Goal: Information Seeking & Learning: Check status

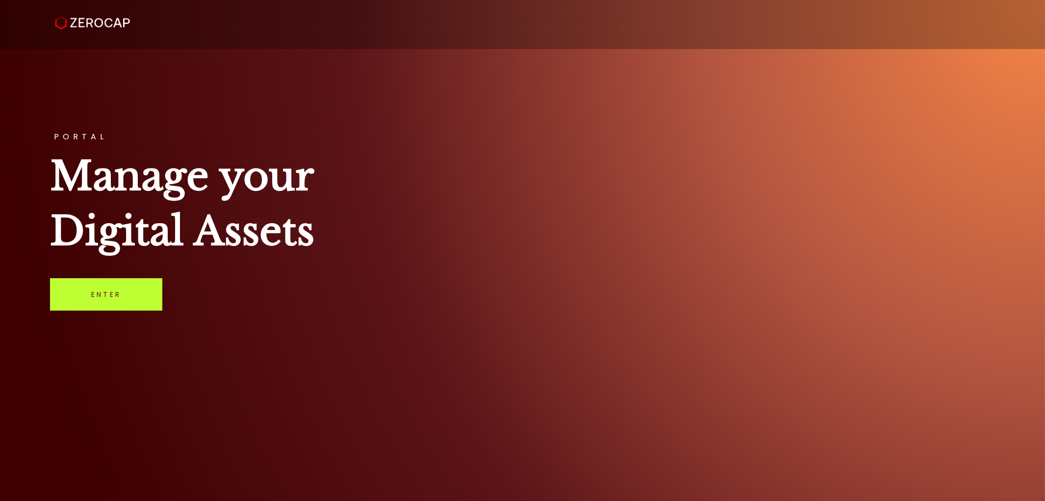
click at [114, 288] on link "Enter" at bounding box center [106, 294] width 112 height 32
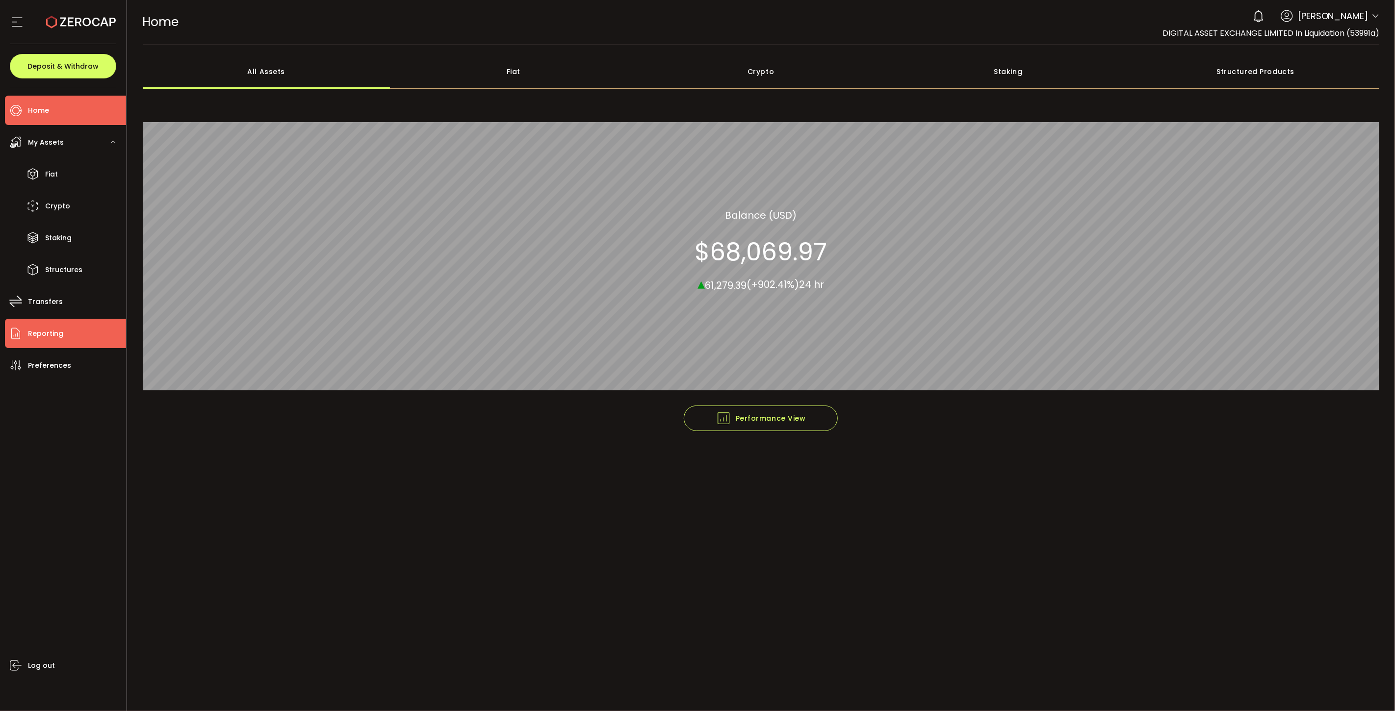
click at [64, 329] on li "Reporting" at bounding box center [65, 333] width 121 height 29
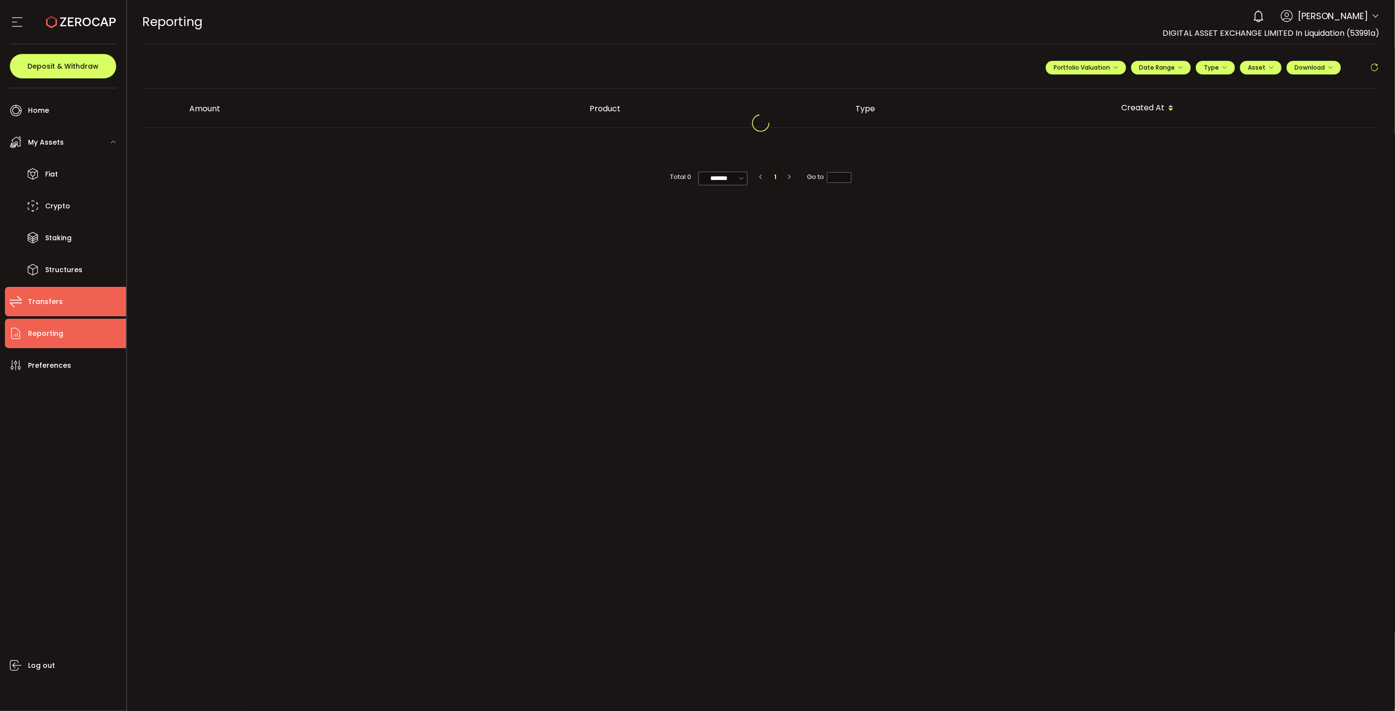
click at [74, 300] on li "Transfers" at bounding box center [65, 301] width 121 height 29
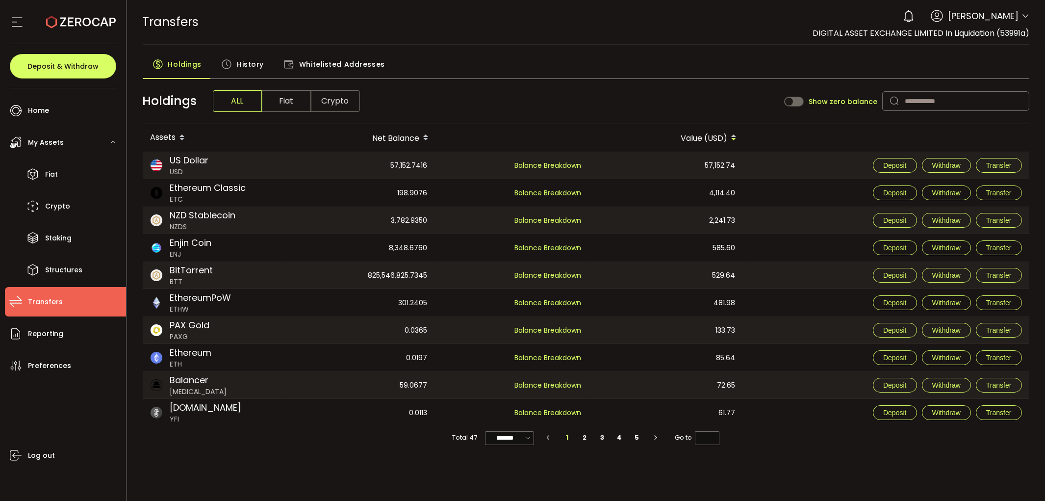
click at [347, 198] on div "198.9076" at bounding box center [359, 192] width 153 height 27
drag, startPoint x: 610, startPoint y: 191, endPoint x: 567, endPoint y: 183, distance: 43.4
click at [599, 188] on div "4,114.40" at bounding box center [667, 192] width 153 height 27
click at [539, 190] on span "Balance Breakdown" at bounding box center [548, 193] width 67 height 10
click at [365, 166] on div "57,152.7416" at bounding box center [359, 165] width 153 height 26
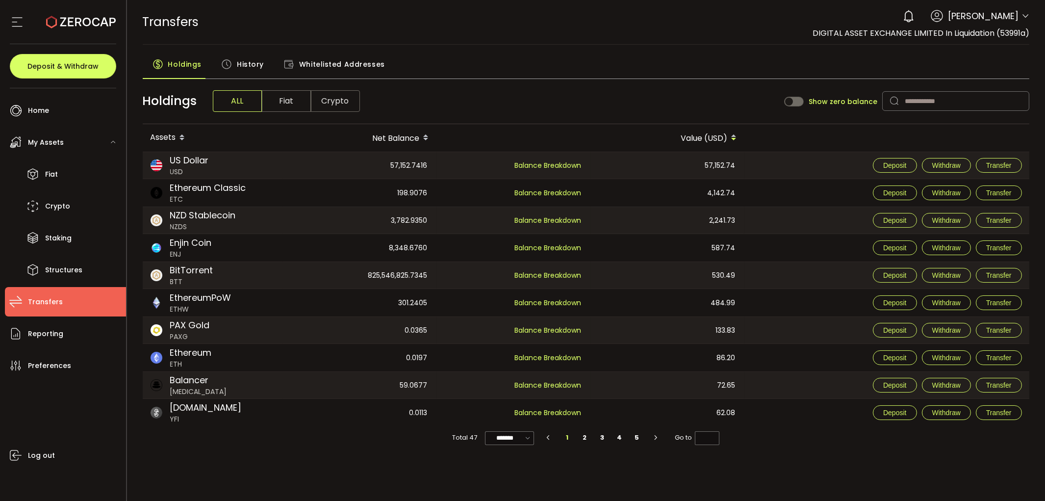
click at [756, 84] on div "Holdings ALL Fiat Crypto Show zero balance" at bounding box center [586, 101] width 887 height 46
click at [426, 204] on div "198.9076" at bounding box center [359, 192] width 153 height 27
click at [287, 59] on icon at bounding box center [289, 64] width 11 height 11
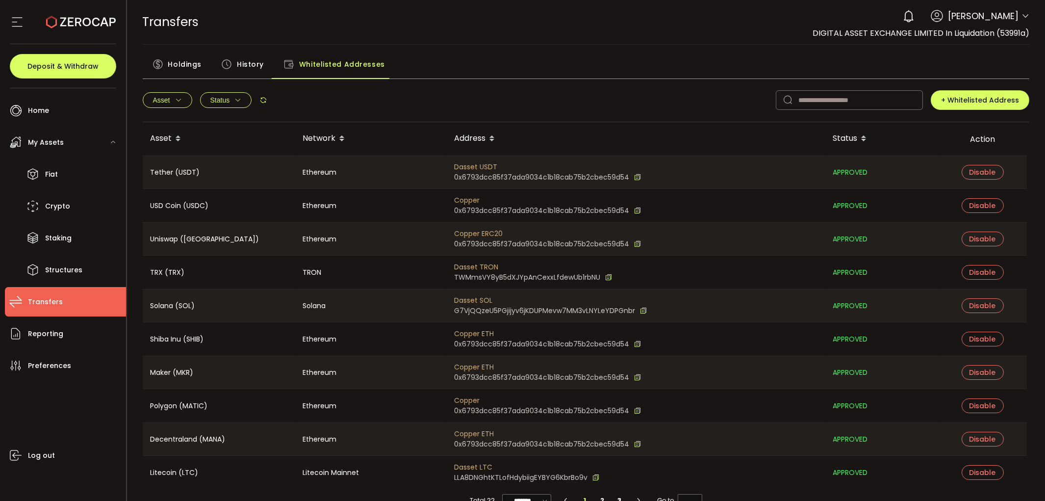
click at [242, 61] on span "History" at bounding box center [250, 64] width 27 height 20
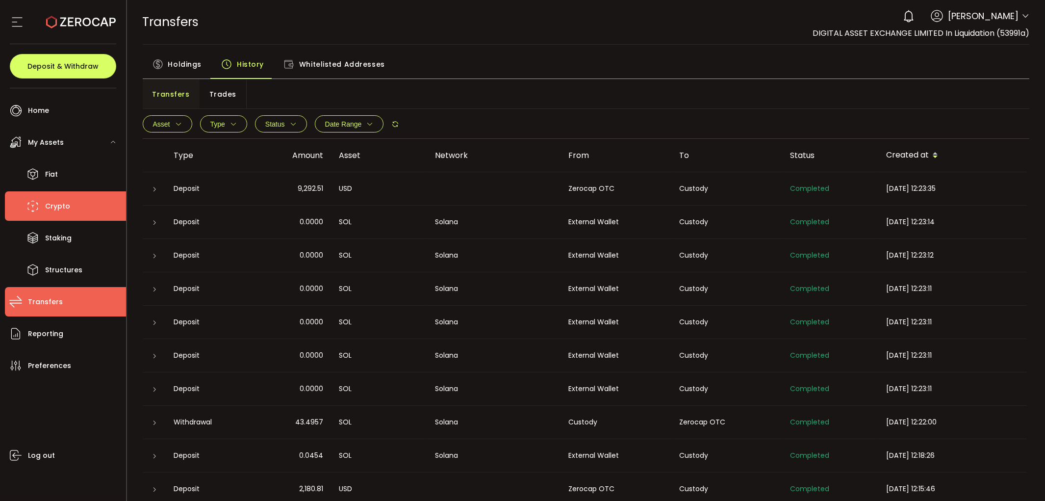
click at [60, 206] on span "Crypto" at bounding box center [57, 206] width 25 height 14
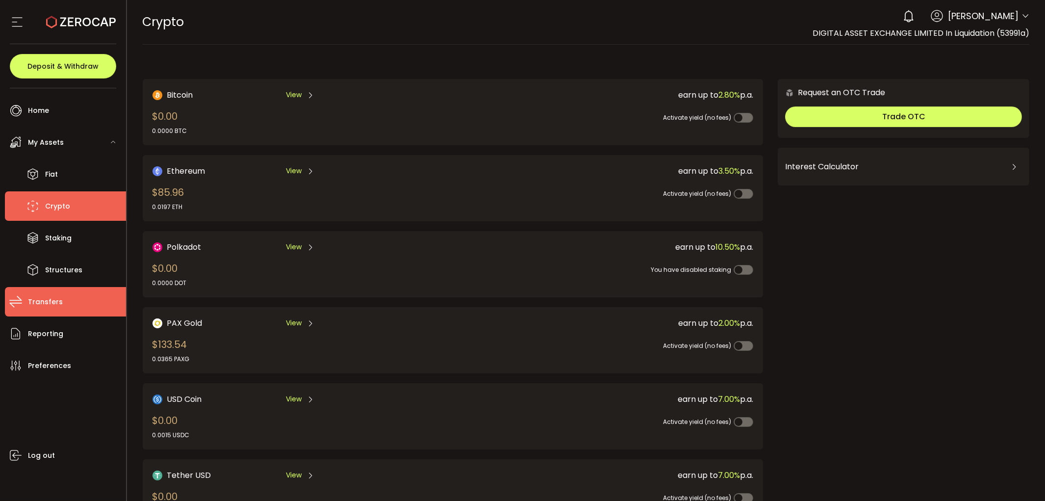
click at [55, 305] on span "Transfers" at bounding box center [45, 302] width 35 height 14
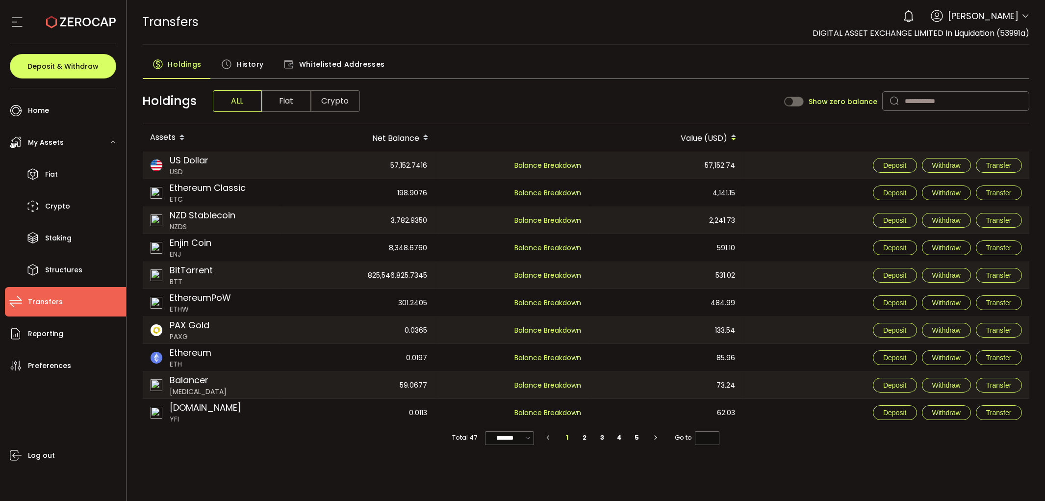
click at [283, 104] on span "Fiat" at bounding box center [286, 101] width 49 height 22
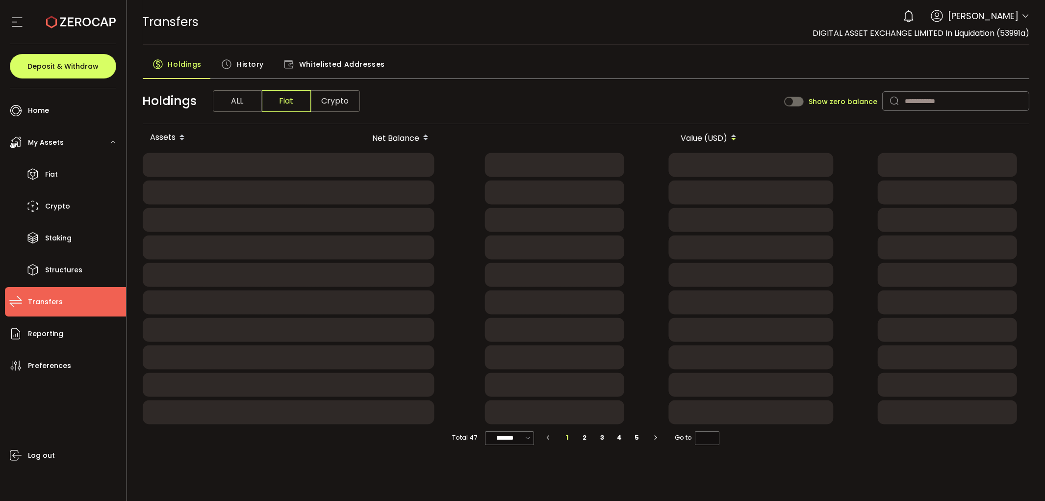
click at [330, 102] on span "Crypto" at bounding box center [335, 101] width 49 height 22
click at [218, 97] on span "ALL" at bounding box center [237, 101] width 49 height 22
click at [248, 73] on span "History" at bounding box center [250, 64] width 27 height 20
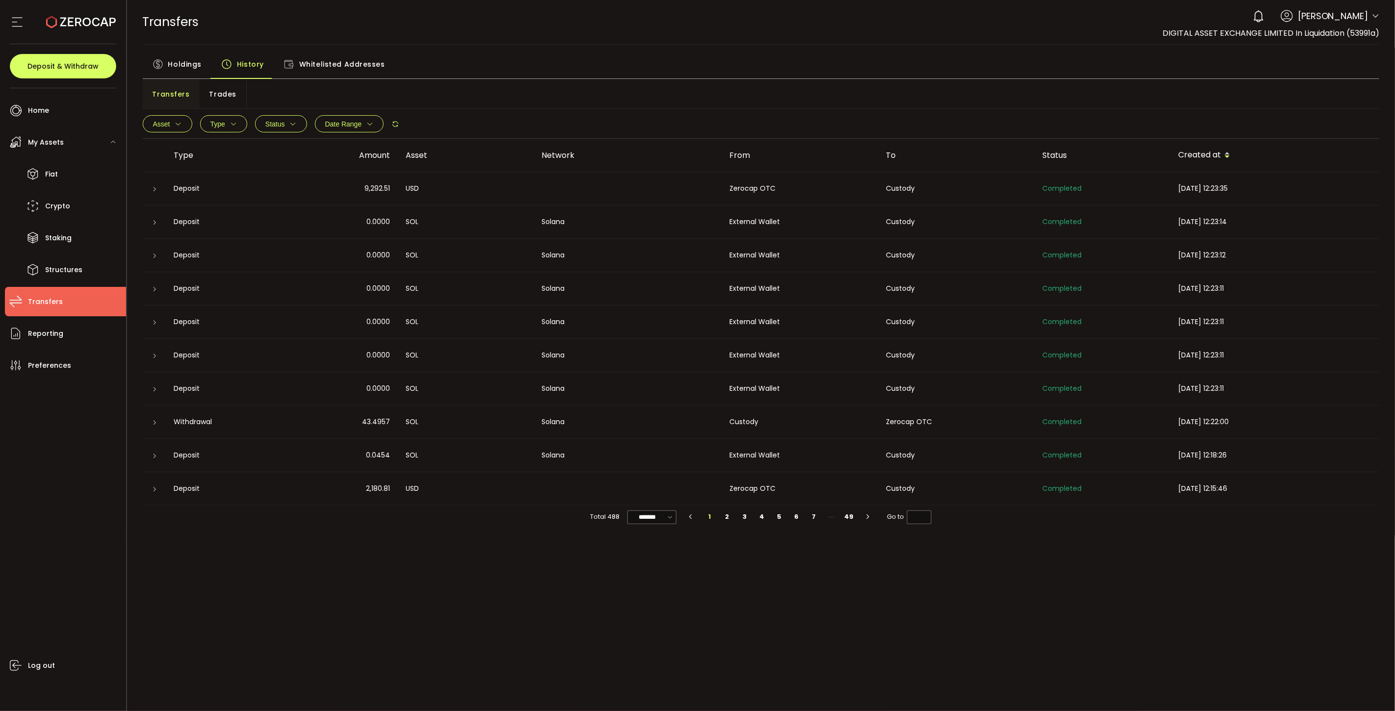
click at [317, 69] on span "Whitelisted Addresses" at bounding box center [342, 64] width 86 height 20
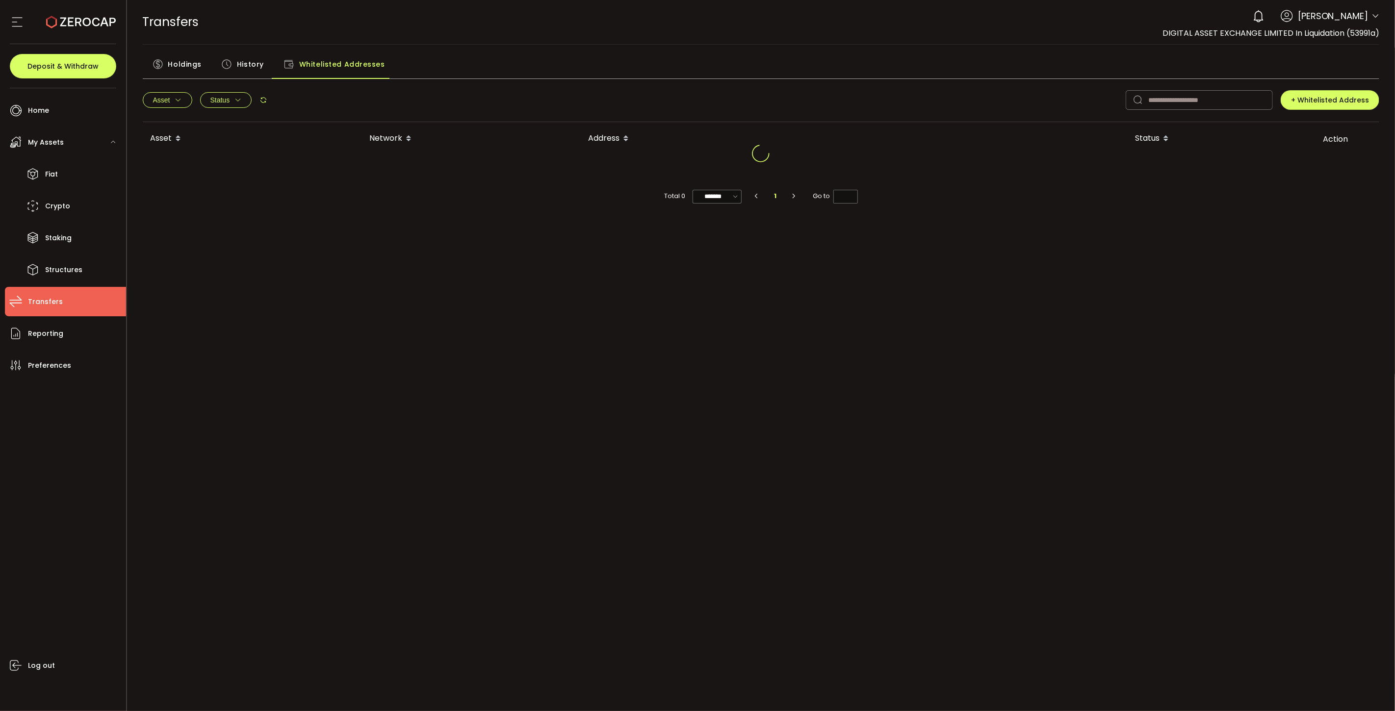
click at [179, 67] on span "Holdings" at bounding box center [184, 64] width 33 height 20
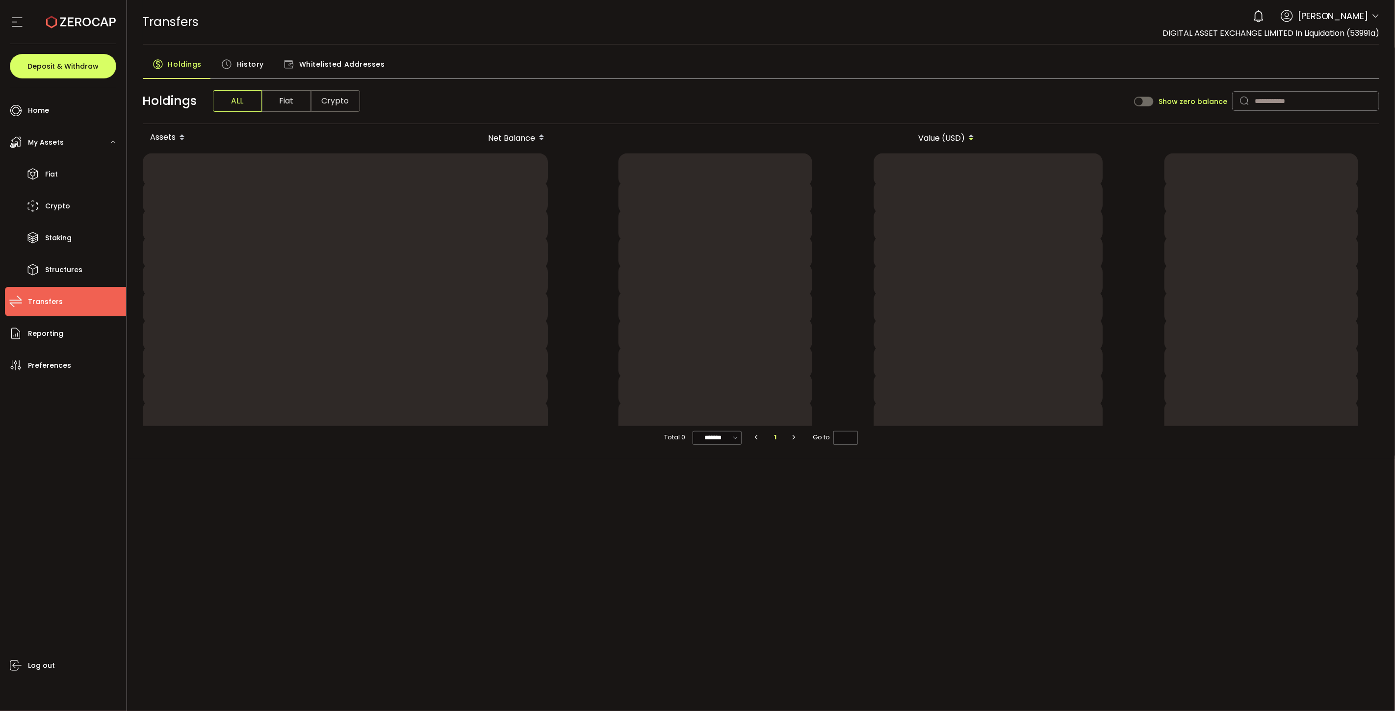
click at [238, 61] on span "History" at bounding box center [250, 64] width 27 height 20
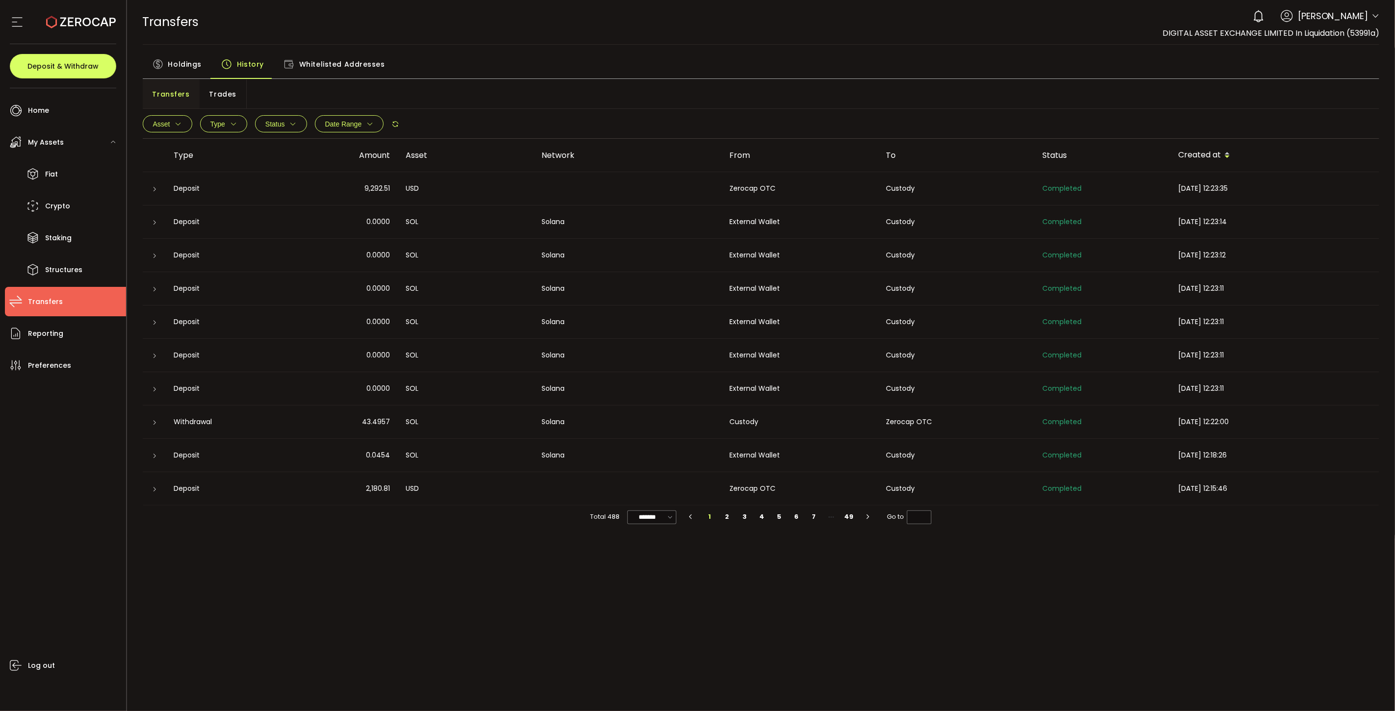
click at [181, 68] on span "Holdings" at bounding box center [184, 64] width 33 height 20
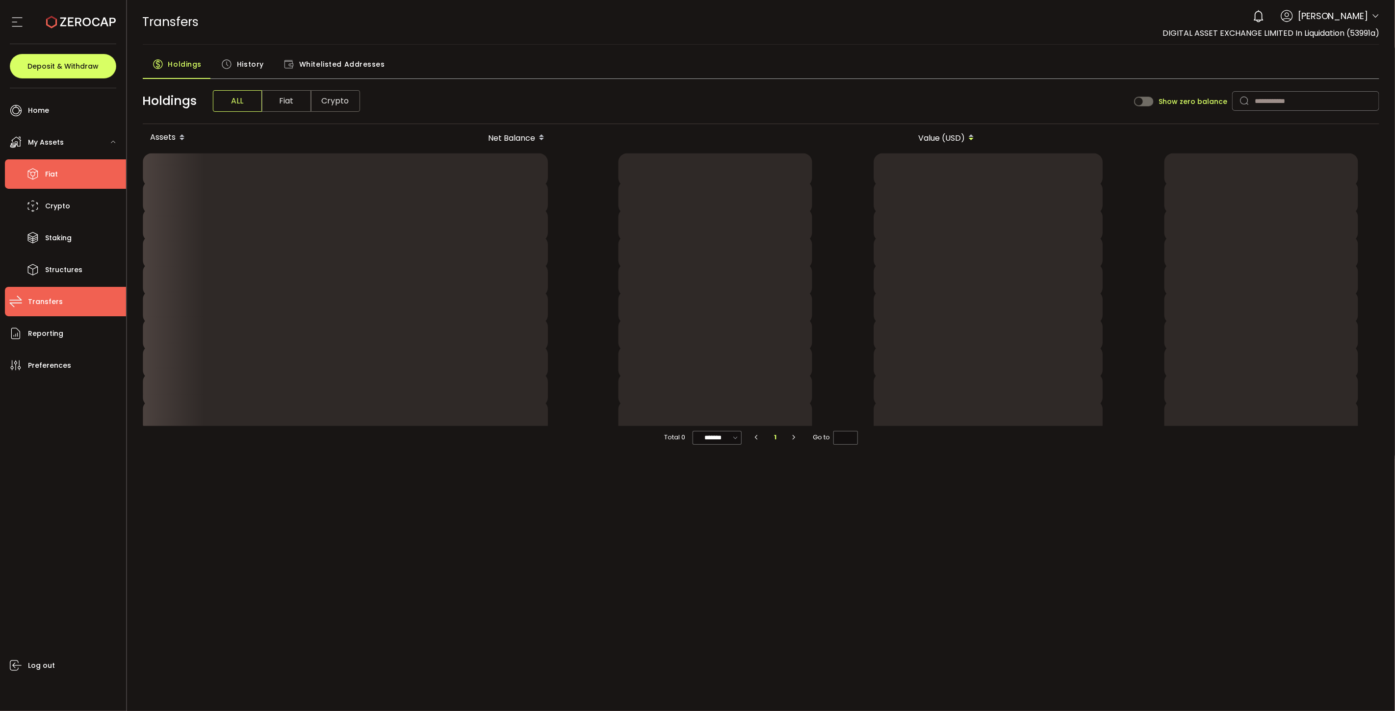
click at [45, 178] on li "Fiat" at bounding box center [65, 173] width 121 height 29
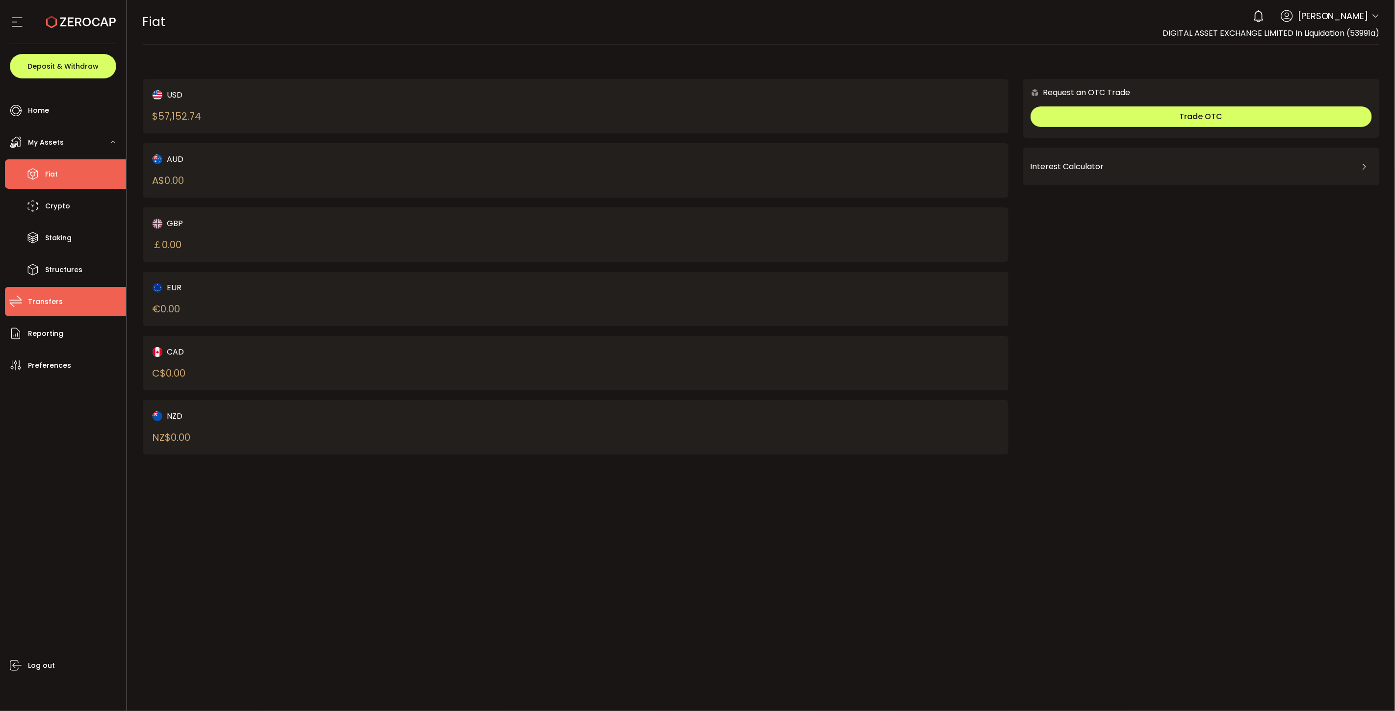
click at [65, 305] on li "Transfers" at bounding box center [65, 301] width 121 height 29
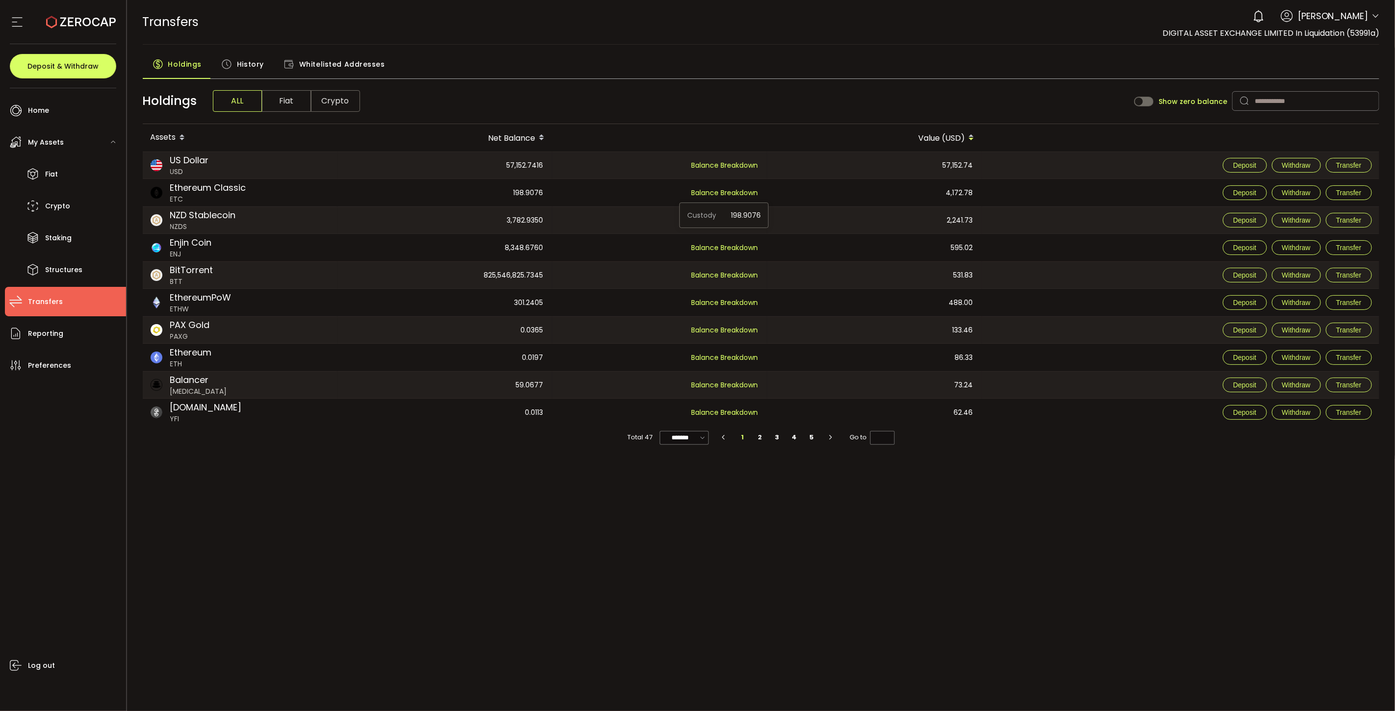
click at [757, 190] on span "Balance Breakdown" at bounding box center [725, 193] width 67 height 10
click at [544, 188] on div "198.9076" at bounding box center [445, 192] width 214 height 27
click at [530, 188] on div "198.9076" at bounding box center [445, 192] width 214 height 27
click at [234, 189] on span "Ethereum Classic" at bounding box center [208, 187] width 76 height 13
click at [335, 100] on span "Crypto" at bounding box center [335, 101] width 49 height 22
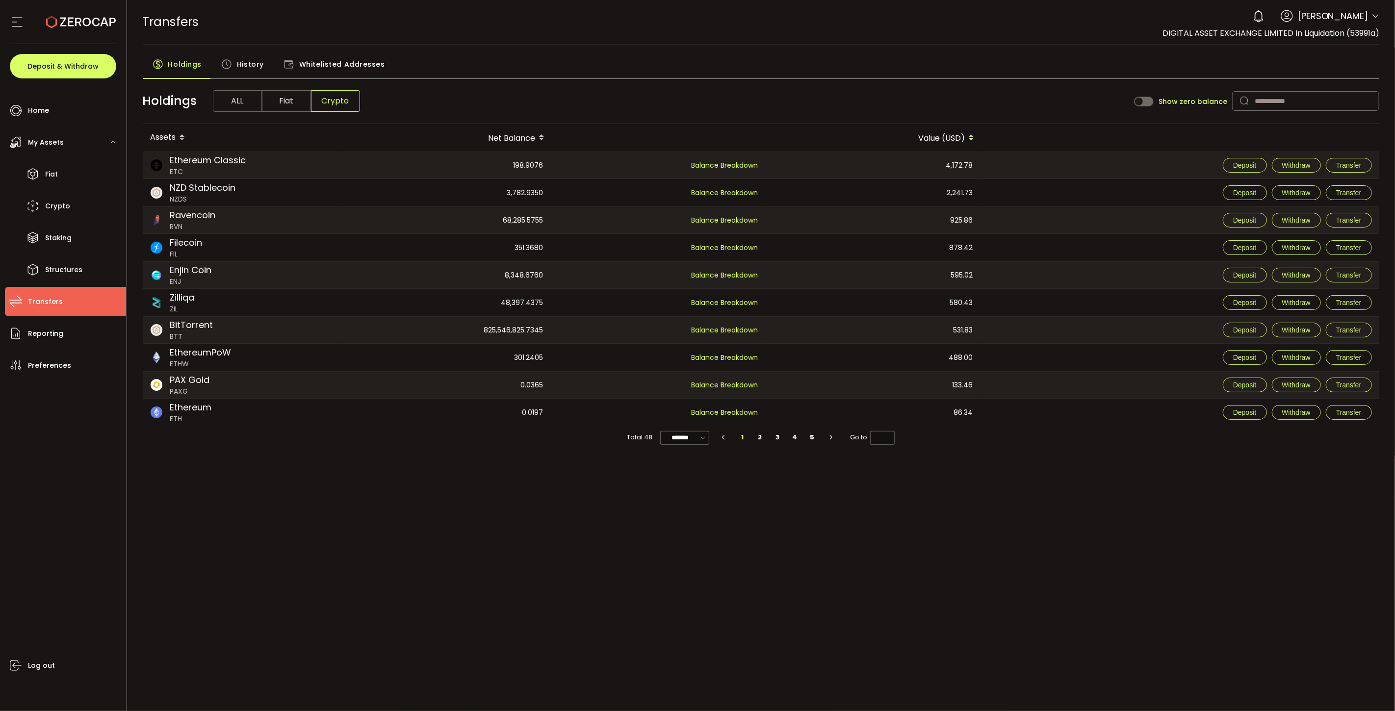
click at [817, 500] on div "PDF is being processed and will download to your computer TRANSFERS Buy Power $…" at bounding box center [761, 355] width 1269 height 711
click at [530, 500] on div "PDF is being processed and will download to your computer TRANSFERS Buy Power $…" at bounding box center [761, 355] width 1269 height 711
click at [508, 424] on div "0.0197" at bounding box center [445, 412] width 214 height 27
click at [422, 163] on div "198.9076" at bounding box center [445, 165] width 214 height 26
click at [726, 165] on span "Balance Breakdown" at bounding box center [725, 165] width 67 height 10
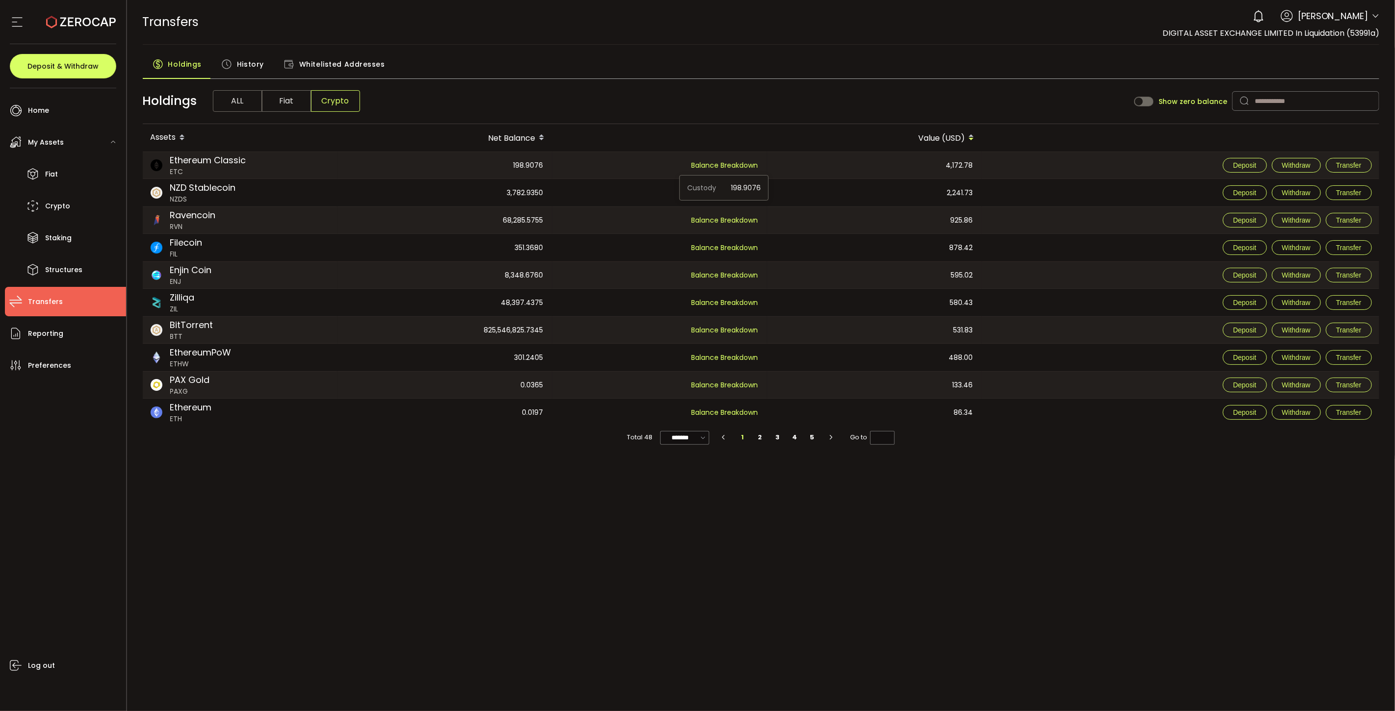
click at [740, 189] on span "198.9076" at bounding box center [746, 188] width 30 height 15
click at [700, 158] on div "Balance Breakdown" at bounding box center [659, 165] width 214 height 26
click at [497, 144] on div "Net Balance" at bounding box center [445, 138] width 215 height 17
click at [164, 139] on div "Assets" at bounding box center [240, 138] width 195 height 17
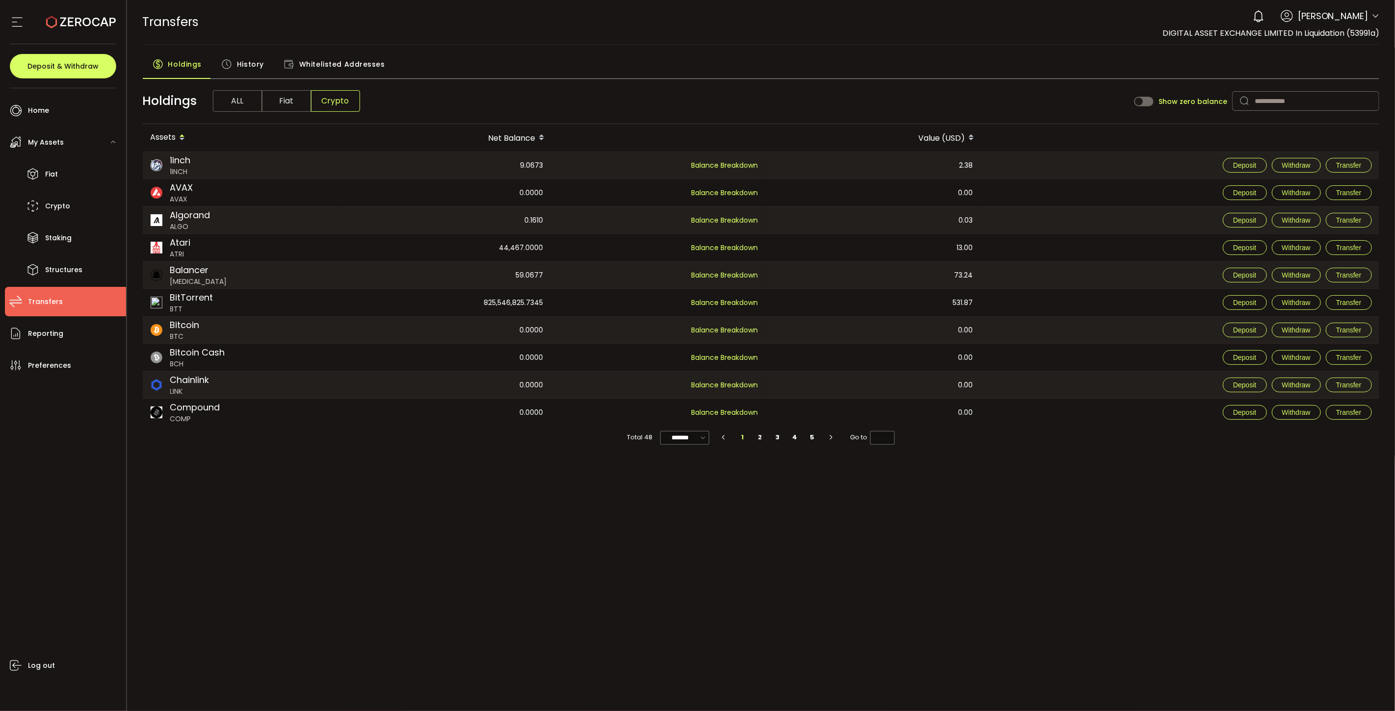
click at [501, 139] on div "Net Balance" at bounding box center [445, 138] width 215 height 17
click at [939, 136] on div "Value (USD)" at bounding box center [874, 138] width 215 height 17
click at [934, 133] on div "Value (USD)" at bounding box center [874, 138] width 215 height 17
click at [936, 192] on div "2,241.73" at bounding box center [874, 192] width 214 height 27
